Goal: Information Seeking & Learning: Check status

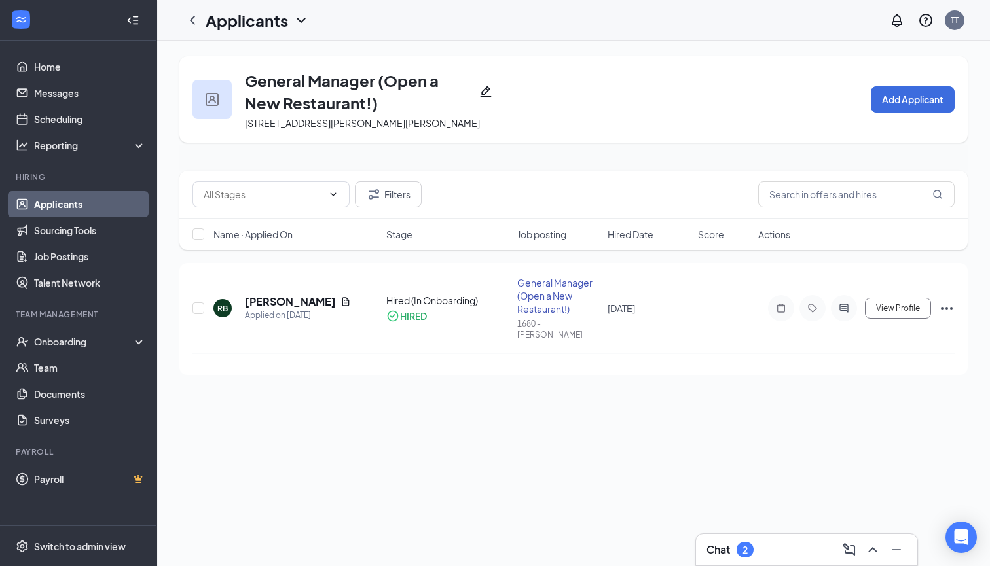
click at [875, 551] on icon "ChevronUp" at bounding box center [873, 550] width 16 height 16
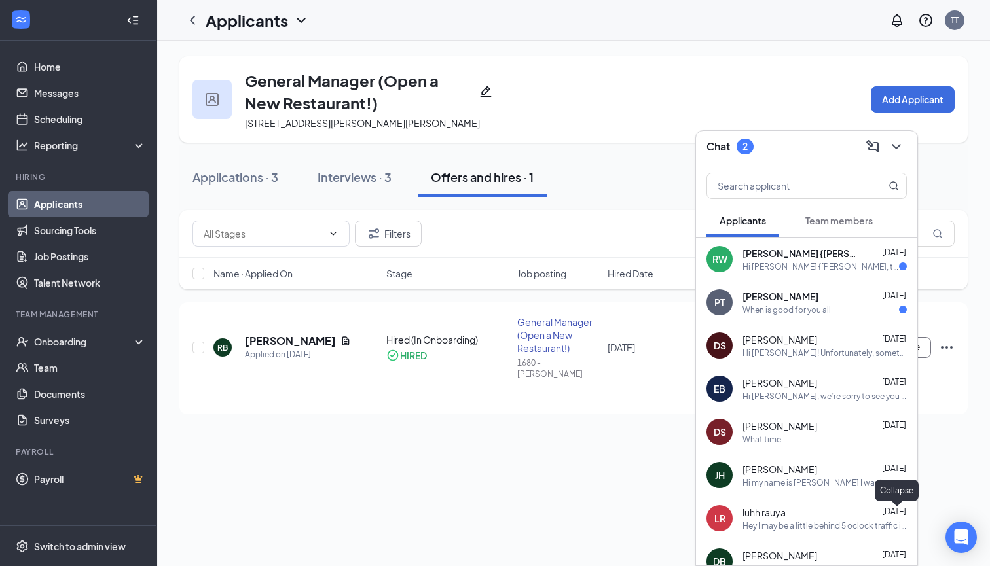
click at [816, 304] on div "When is good for you all" at bounding box center [786, 309] width 88 height 11
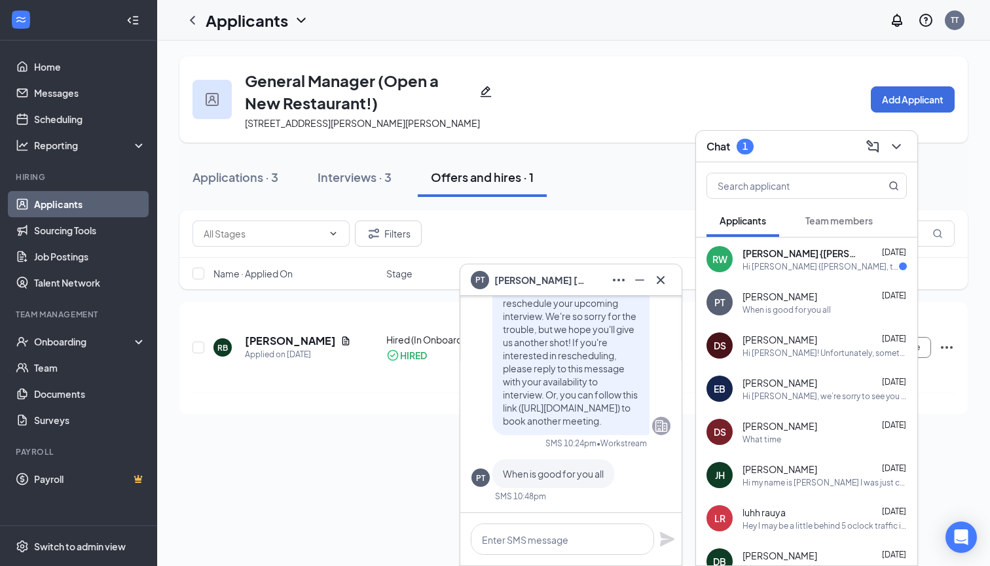
click at [822, 266] on div "Hi [PERSON_NAME] {[PERSON_NAME], this is a friendly reminder. Please select a m…" at bounding box center [820, 266] width 156 height 11
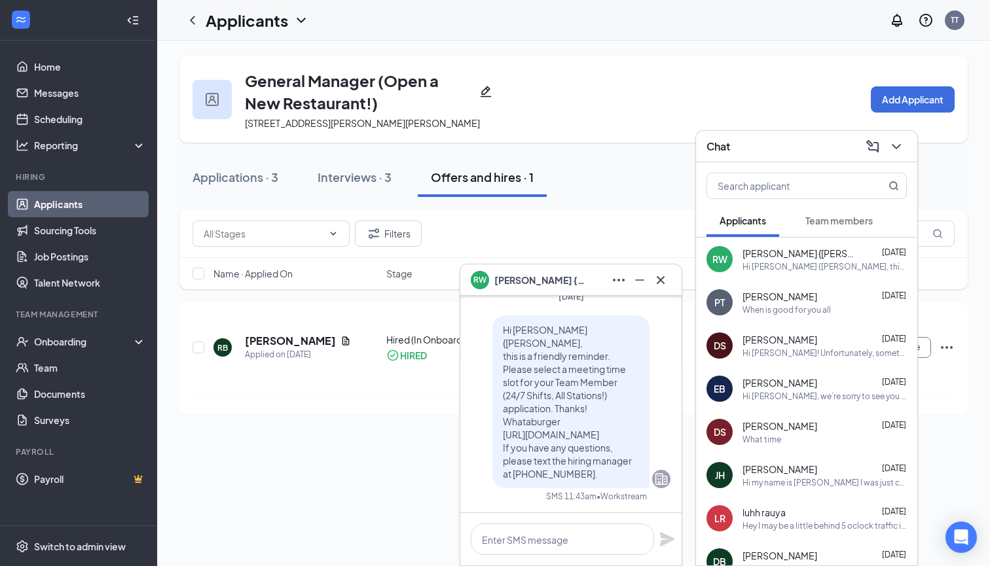
click at [788, 306] on div "When is good for you all" at bounding box center [786, 309] width 88 height 11
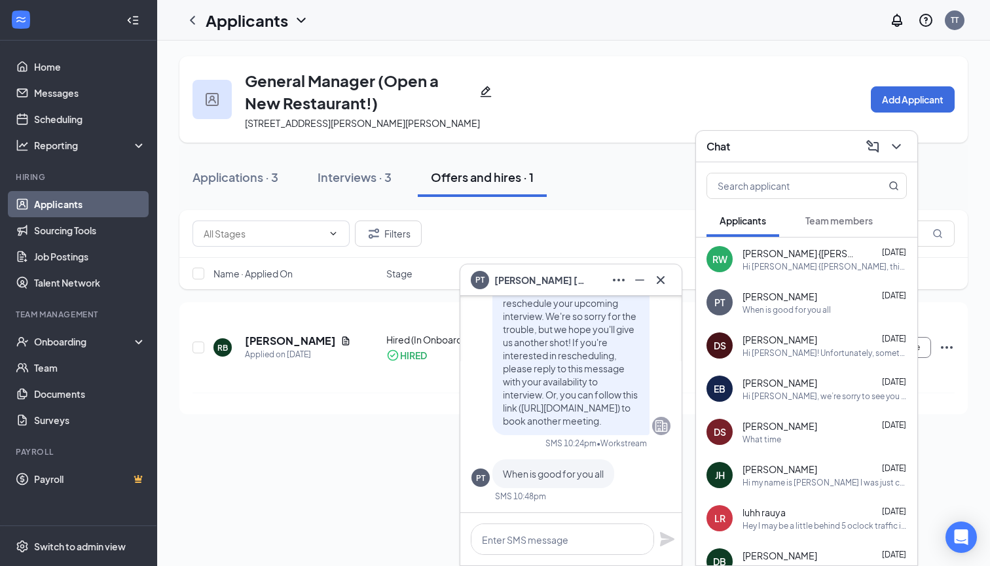
click at [834, 395] on div "Hi [PERSON_NAME], we’re sorry to see you go! Your meeting with Whataburger for …" at bounding box center [824, 396] width 164 height 11
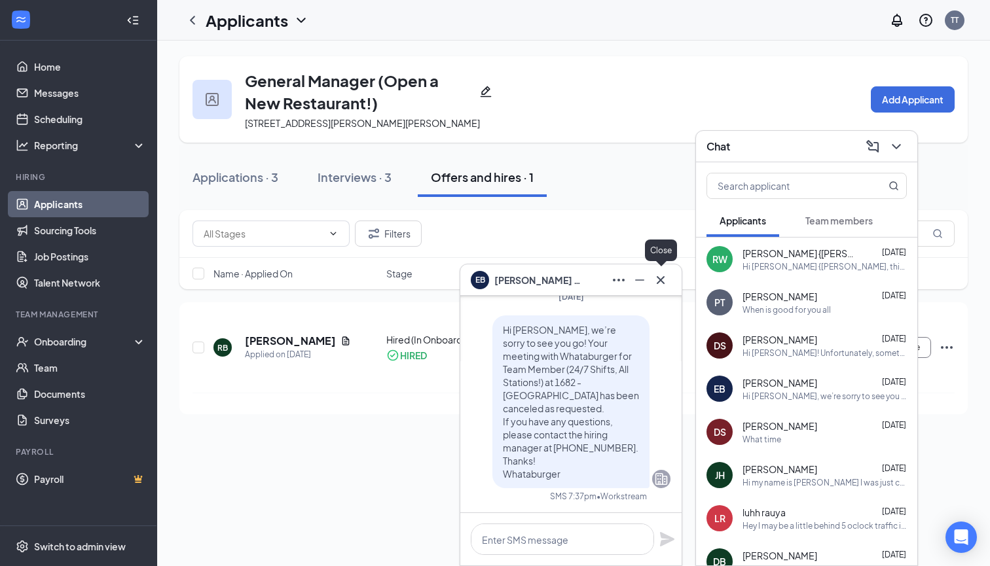
click at [663, 282] on icon "Cross" at bounding box center [661, 280] width 16 height 16
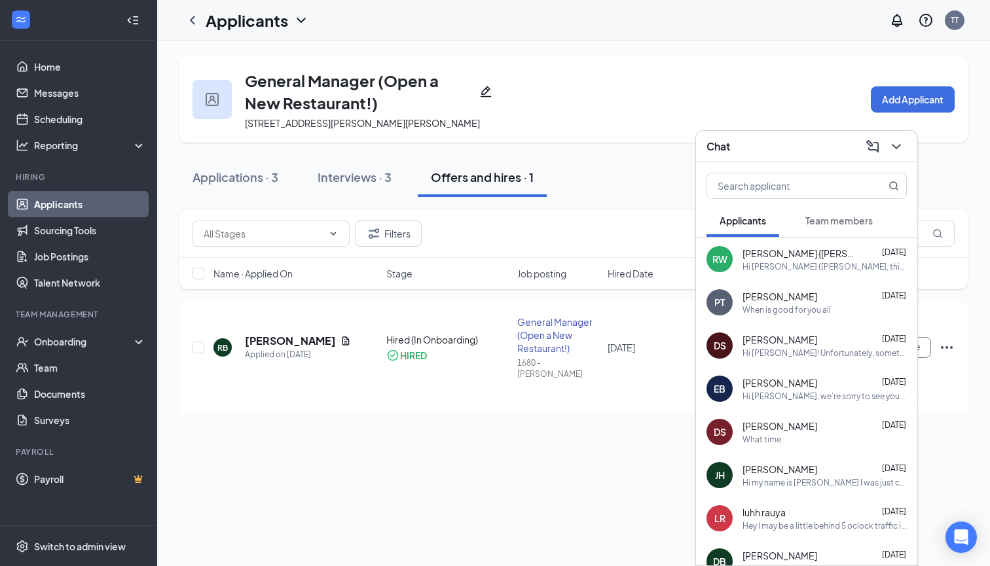
click at [818, 225] on span "Team members" at bounding box center [838, 221] width 67 height 12
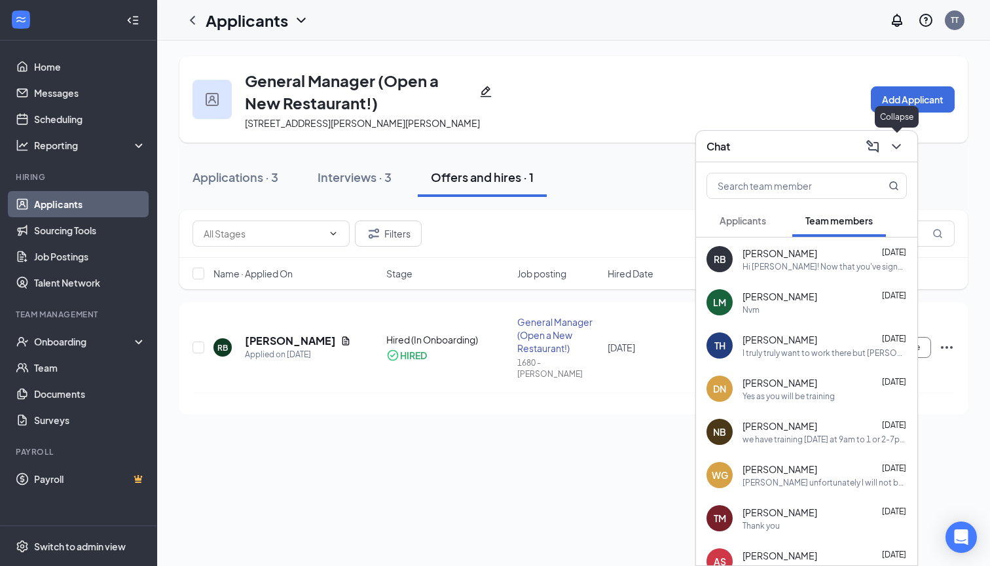
click at [898, 151] on icon "ChevronDown" at bounding box center [897, 147] width 16 height 16
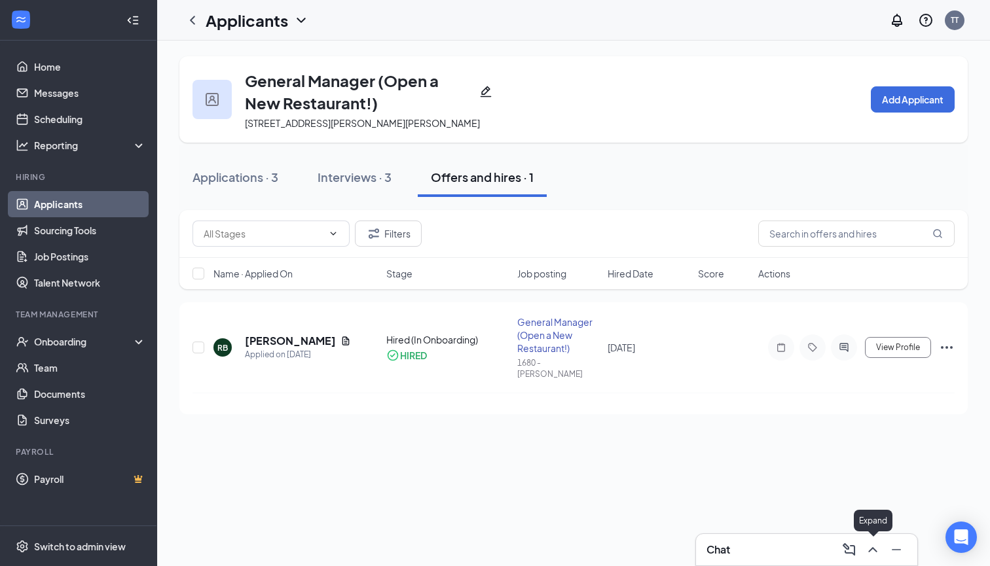
click at [873, 543] on icon "ChevronUp" at bounding box center [873, 550] width 16 height 16
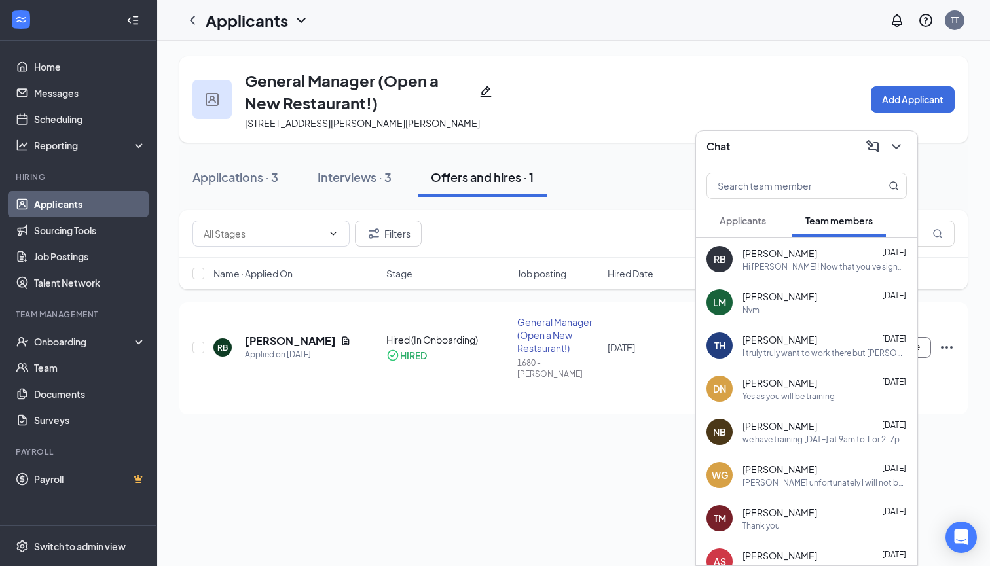
click at [793, 383] on span "[PERSON_NAME]" at bounding box center [779, 382] width 75 height 13
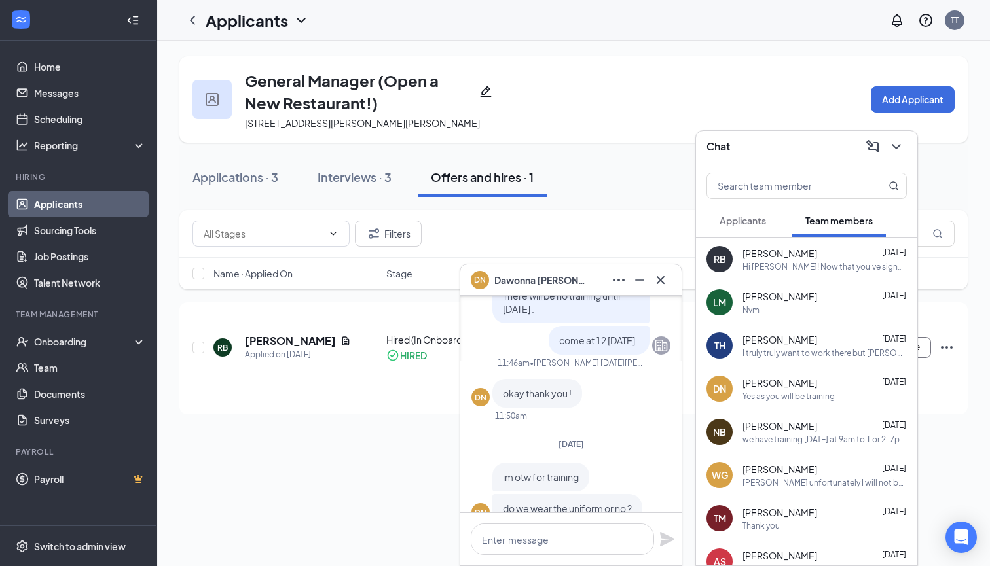
scroll to position [-90, 0]
click at [657, 285] on icon "Cross" at bounding box center [661, 280] width 16 height 16
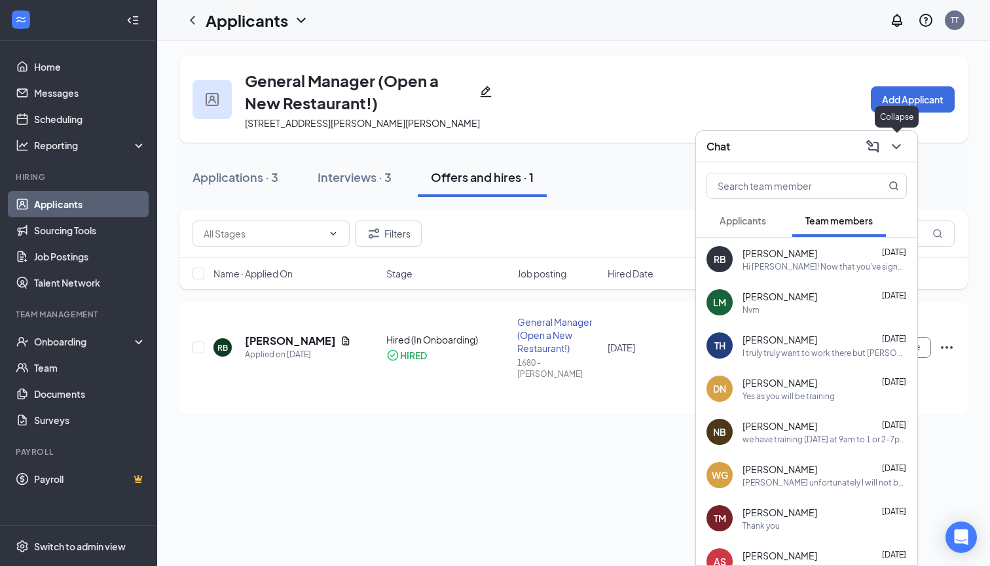
click at [896, 146] on icon "ChevronDown" at bounding box center [897, 147] width 16 height 16
